Goal: Information Seeking & Learning: Learn about a topic

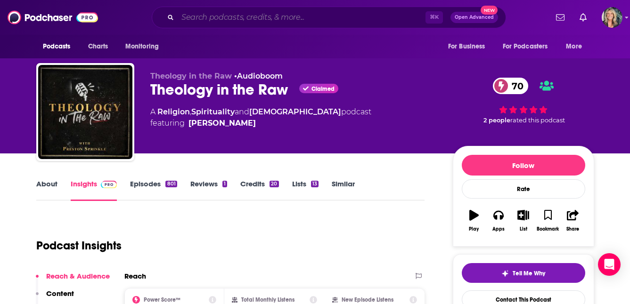
click at [188, 21] on input "Search podcasts, credits, & more..." at bounding box center [302, 17] width 248 height 15
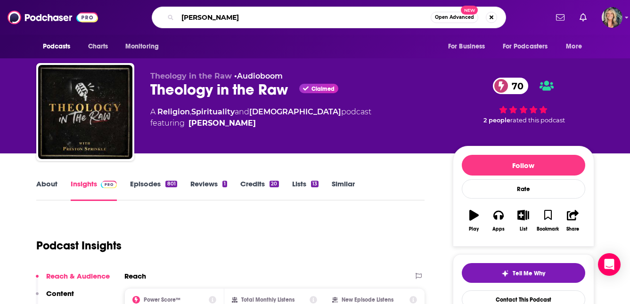
type input "[PERSON_NAME]"
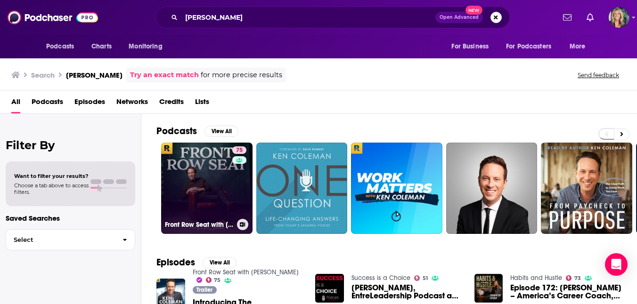
click at [219, 178] on link "75 Front Row Seat with [PERSON_NAME]" at bounding box center [206, 188] width 91 height 91
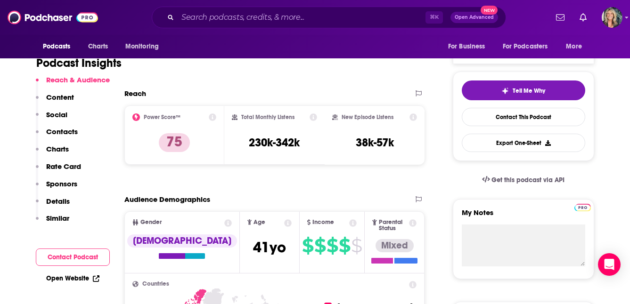
scroll to position [185, 0]
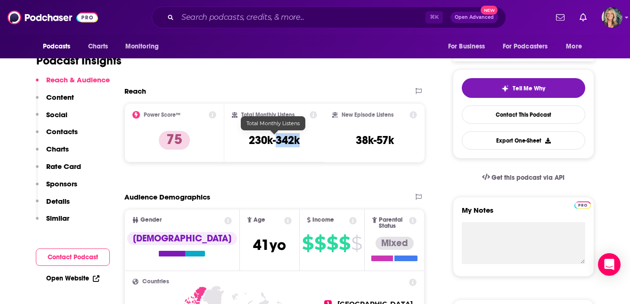
drag, startPoint x: 306, startPoint y: 142, endPoint x: 276, endPoint y: 145, distance: 29.8
click at [276, 145] on div "Total Monthly Listens 230k-342k" at bounding box center [274, 132] width 85 height 43
copy h3 "342k"
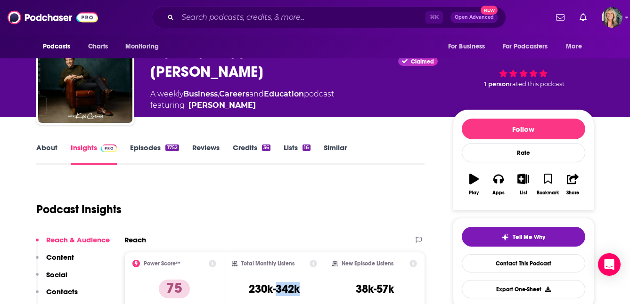
scroll to position [0, 0]
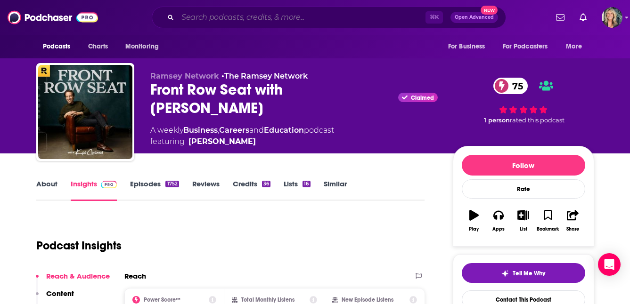
click at [224, 15] on input "Search podcasts, credits, & more..." at bounding box center [302, 17] width 248 height 15
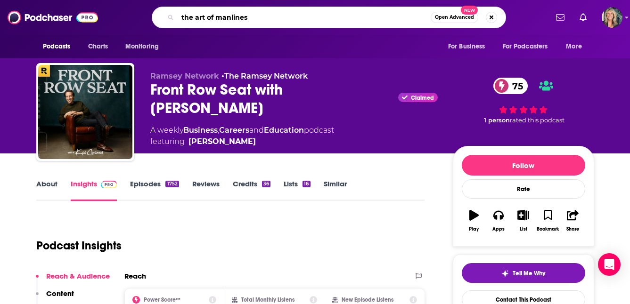
type input "the art of manliness"
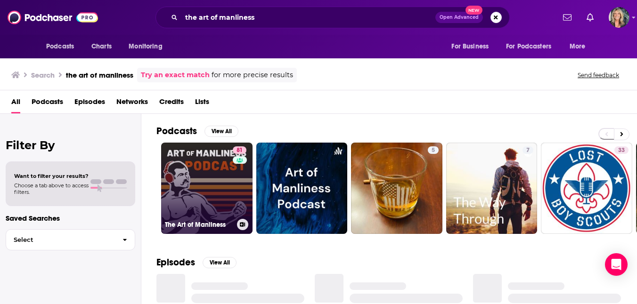
click at [213, 178] on link "81 The Art of Manliness" at bounding box center [206, 188] width 91 height 91
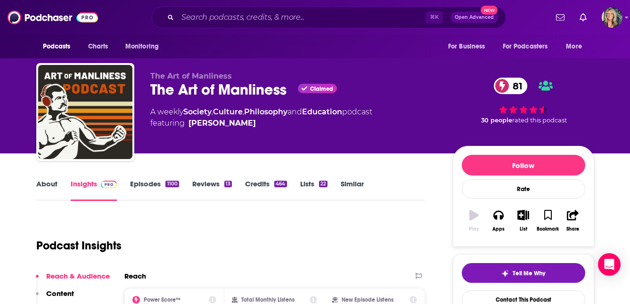
scroll to position [148, 0]
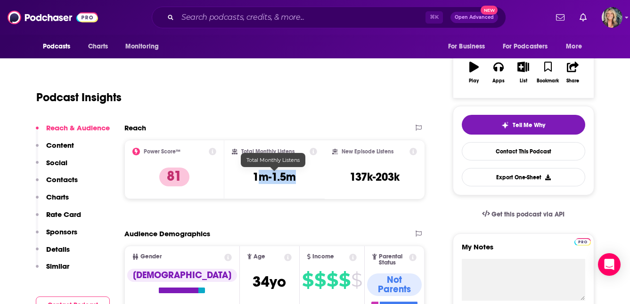
drag, startPoint x: 303, startPoint y: 182, endPoint x: 257, endPoint y: 175, distance: 47.1
click at [257, 175] on div "Total Monthly Listens 1m-1.5m" at bounding box center [274, 169] width 85 height 43
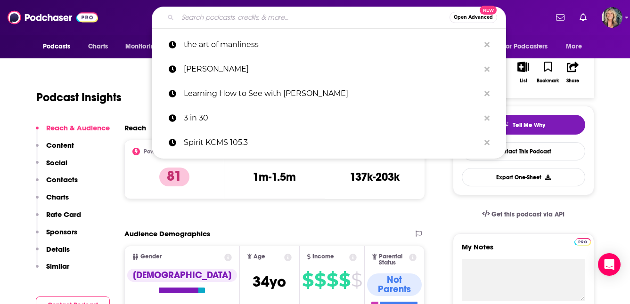
click at [223, 20] on input "Search podcasts, credits, & more..." at bounding box center [314, 17] width 272 height 15
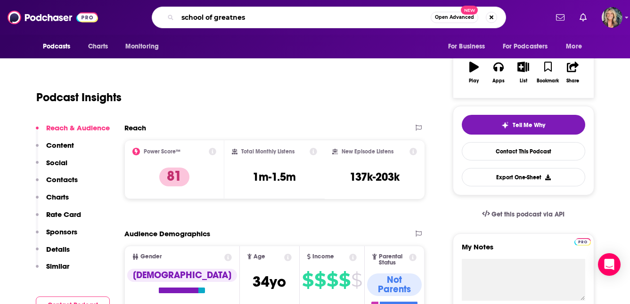
type input "school of greatness"
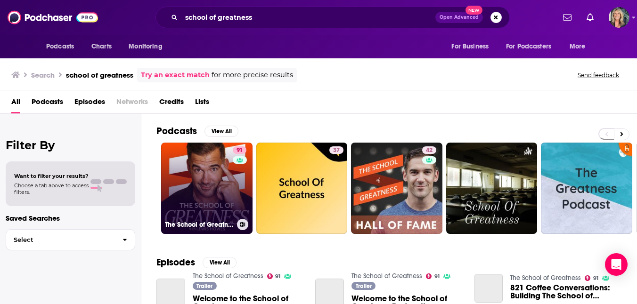
click at [210, 173] on link "91 The School of Greatness" at bounding box center [206, 188] width 91 height 91
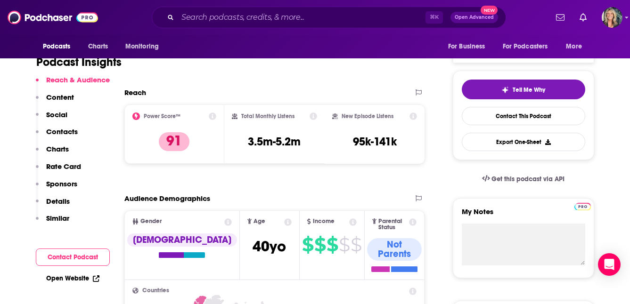
scroll to position [185, 0]
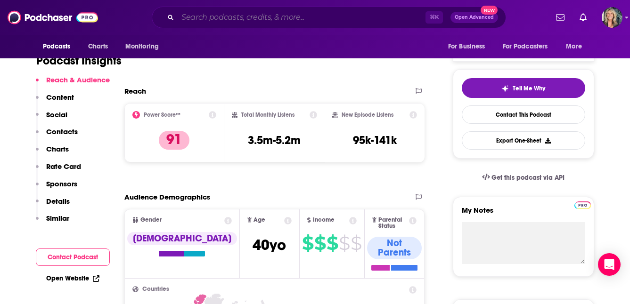
click at [218, 15] on input "Search podcasts, credits, & more..." at bounding box center [302, 17] width 248 height 15
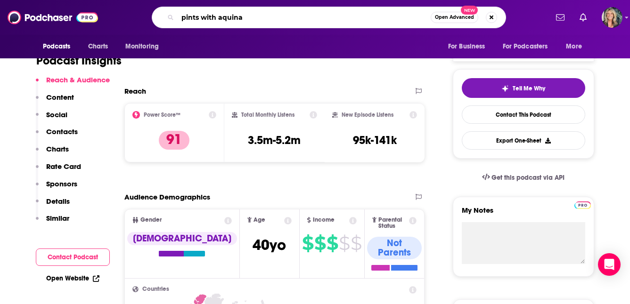
type input "pints with aquinas"
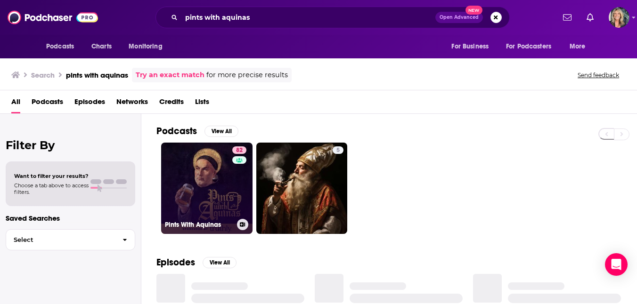
click at [220, 177] on link "82 Pints With Aquinas" at bounding box center [206, 188] width 91 height 91
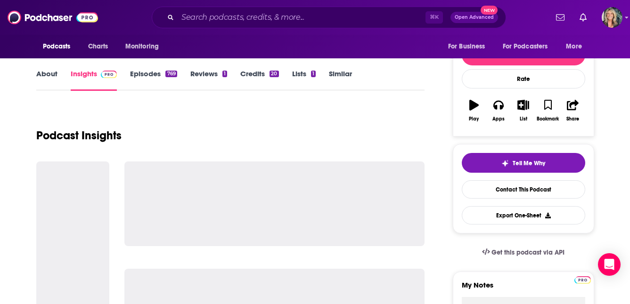
scroll to position [149, 0]
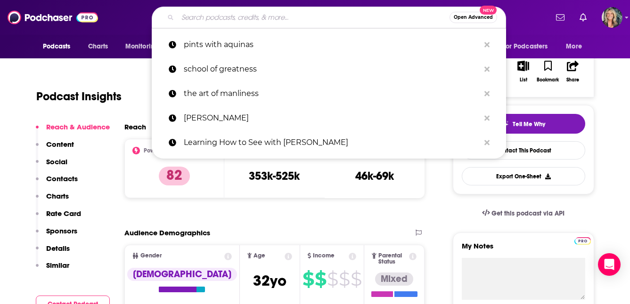
click at [189, 24] on input "Search podcasts, credits, & more..." at bounding box center [314, 17] width 272 height 15
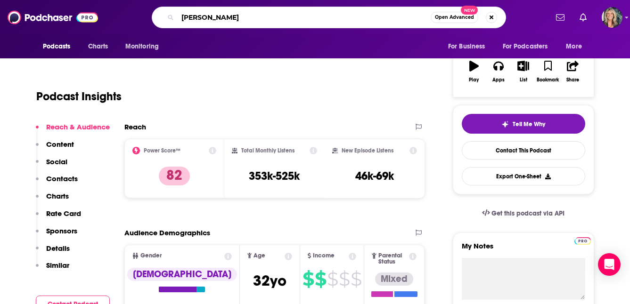
type input "[PERSON_NAME]"
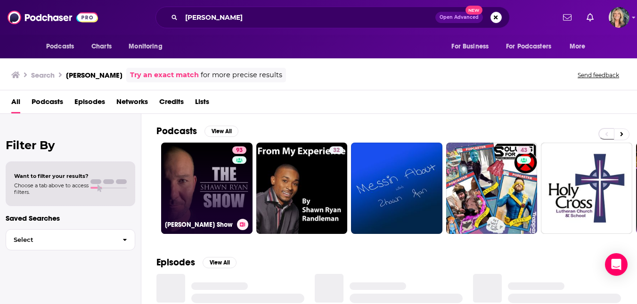
click at [217, 182] on link "93 [PERSON_NAME] Show" at bounding box center [206, 188] width 91 height 91
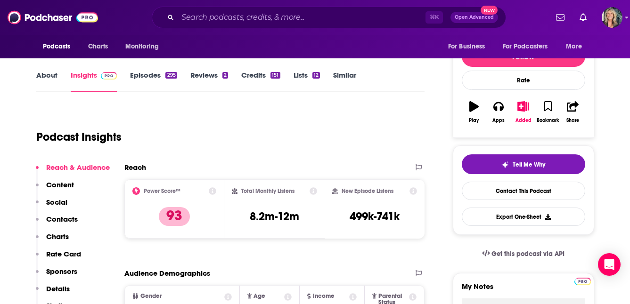
scroll to position [140, 0]
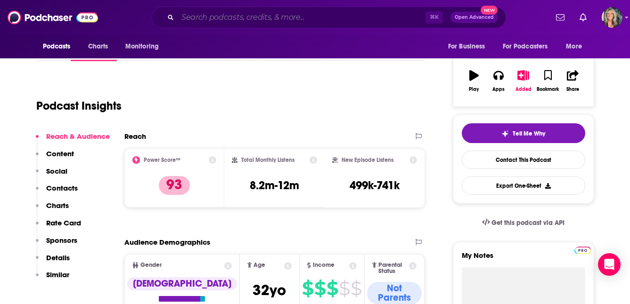
click at [203, 19] on input "Search podcasts, credits, & more..." at bounding box center [302, 17] width 248 height 15
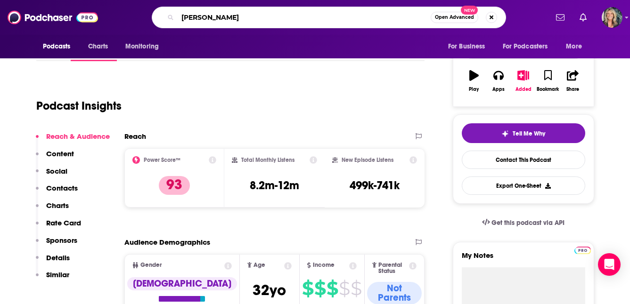
type input "[PERSON_NAME]"
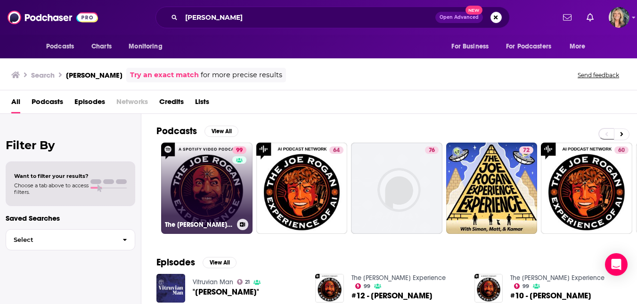
click at [209, 202] on link "99 The [PERSON_NAME] Experience" at bounding box center [206, 188] width 91 height 91
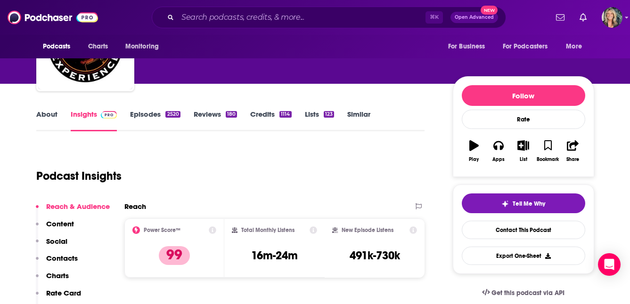
scroll to position [72, 0]
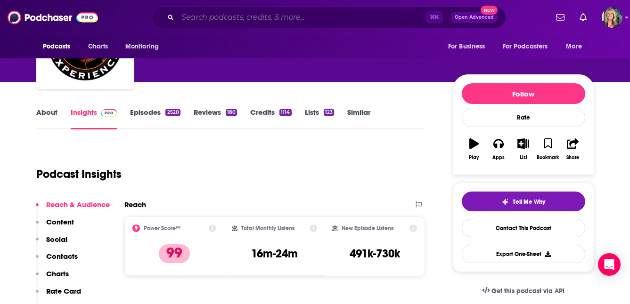
click at [220, 20] on input "Search podcasts, credits, & more..." at bounding box center [302, 17] width 248 height 15
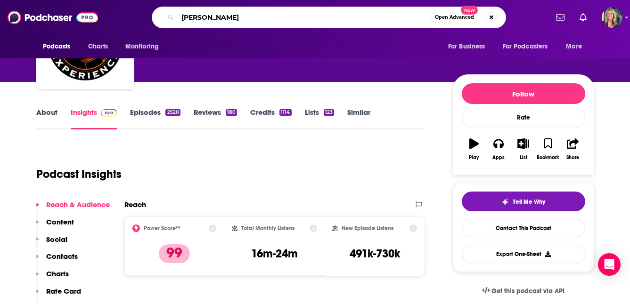
type input "[PERSON_NAME]"
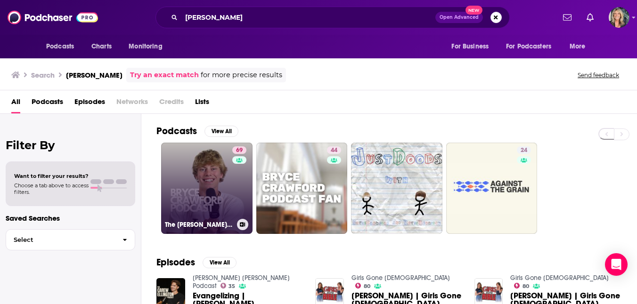
click at [202, 178] on link "69 The [PERSON_NAME] Podcast" at bounding box center [206, 188] width 91 height 91
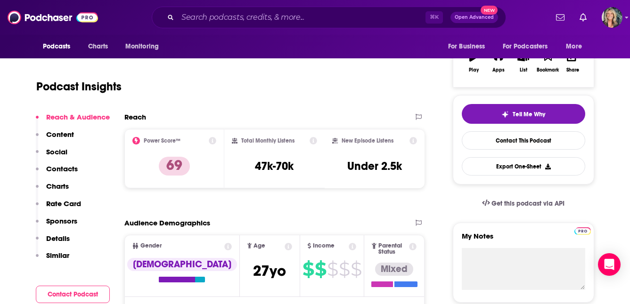
scroll to position [160, 0]
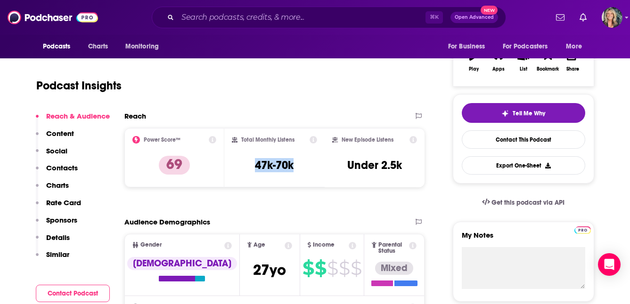
drag, startPoint x: 296, startPoint y: 167, endPoint x: 244, endPoint y: 168, distance: 51.8
click at [244, 168] on div "Total Monthly Listens 47k-70k" at bounding box center [274, 157] width 85 height 43
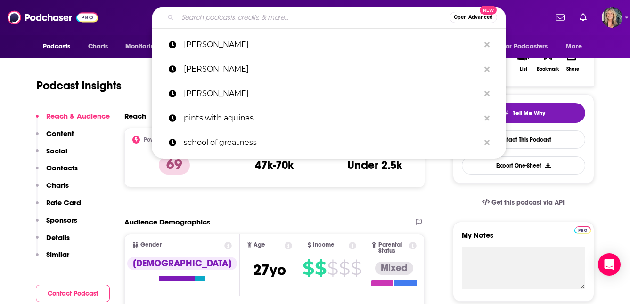
click at [228, 20] on input "Search podcasts, credits, & more..." at bounding box center [314, 17] width 272 height 15
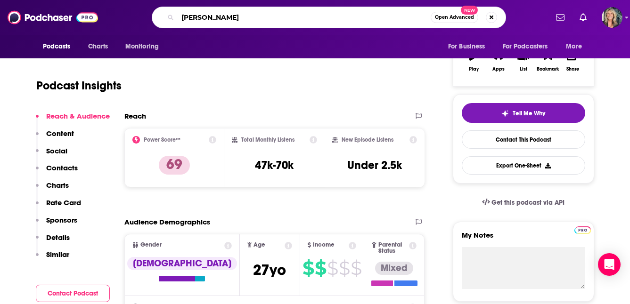
type input "[PERSON_NAME]"
